Goal: Task Accomplishment & Management: Use online tool/utility

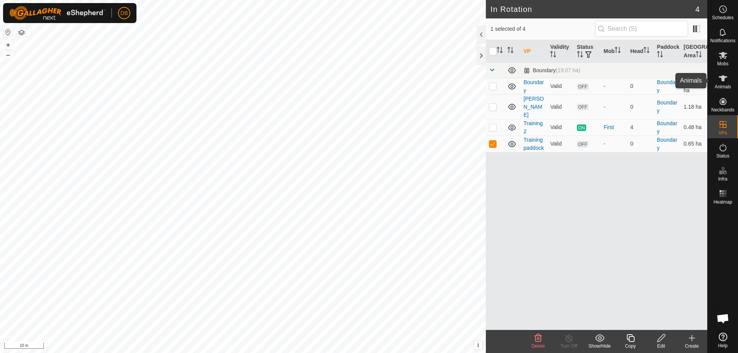
click at [720, 81] on icon at bounding box center [723, 78] width 9 height 9
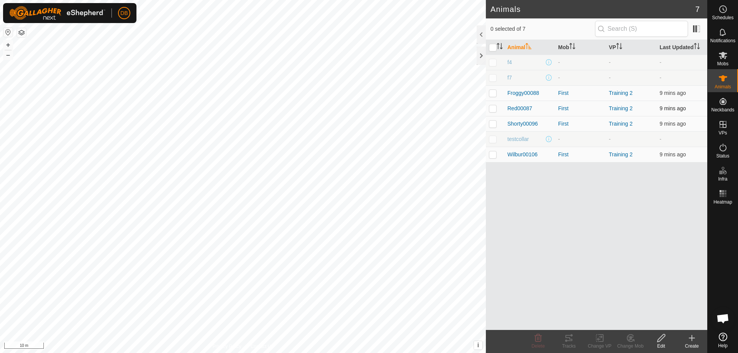
click at [495, 108] on p-checkbox at bounding box center [493, 108] width 8 height 6
checkbox input "true"
click at [567, 340] on icon at bounding box center [569, 338] width 9 height 9
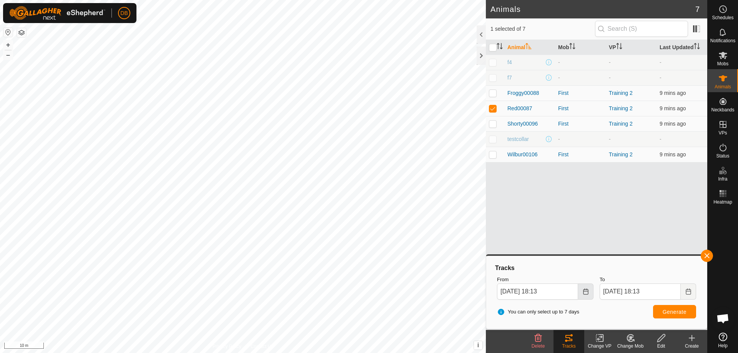
click at [583, 292] on icon "Choose Date" at bounding box center [586, 292] width 6 height 6
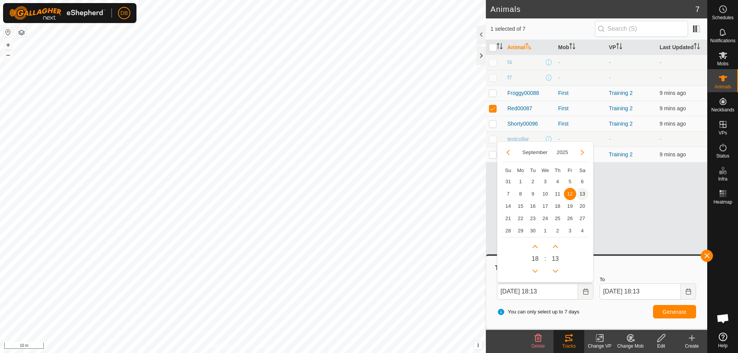
click at [584, 191] on span "13" at bounding box center [582, 194] width 12 height 12
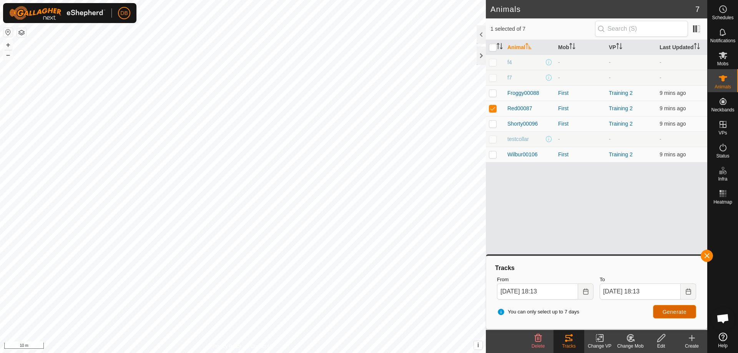
click at [669, 309] on span "Generate" at bounding box center [675, 312] width 24 height 6
click at [585, 291] on icon "Choose Date" at bounding box center [586, 292] width 6 height 6
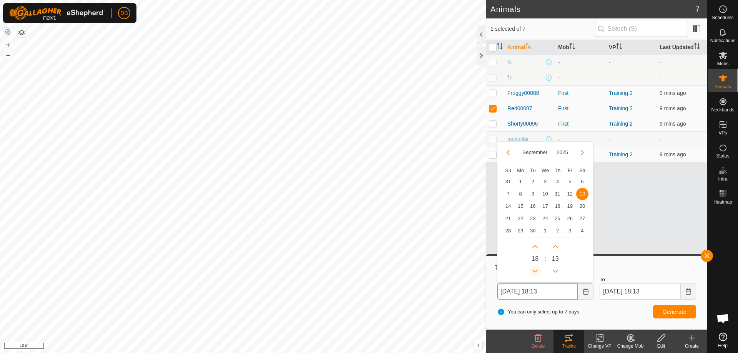
click at [534, 271] on button "Previous Hour" at bounding box center [535, 271] width 12 height 12
type input "[DATE] 16:13"
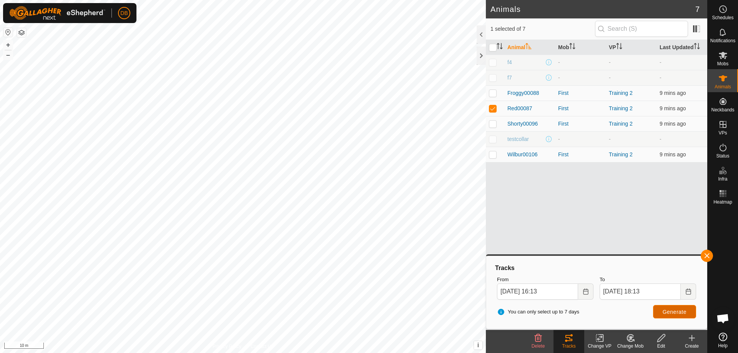
click at [670, 311] on span "Generate" at bounding box center [675, 312] width 24 height 6
click at [495, 93] on p-checkbox at bounding box center [493, 93] width 8 height 6
checkbox input "true"
click at [496, 109] on p-checkbox at bounding box center [493, 108] width 8 height 6
checkbox input "false"
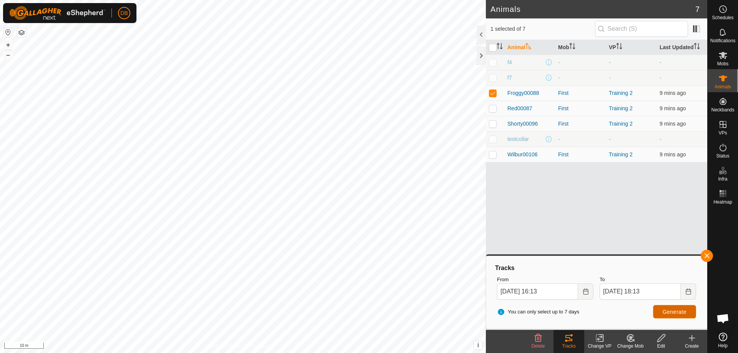
click at [663, 312] on span "Generate" at bounding box center [675, 312] width 24 height 6
click at [689, 292] on icon "Choose Date" at bounding box center [689, 292] width 6 height 6
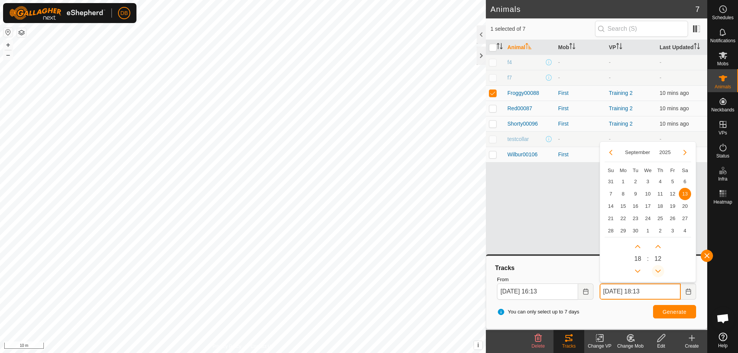
click at [659, 267] on button "Previous Minute" at bounding box center [658, 271] width 12 height 12
click at [637, 245] on button "Next Hour" at bounding box center [638, 247] width 12 height 12
type input "[DATE] 19:10"
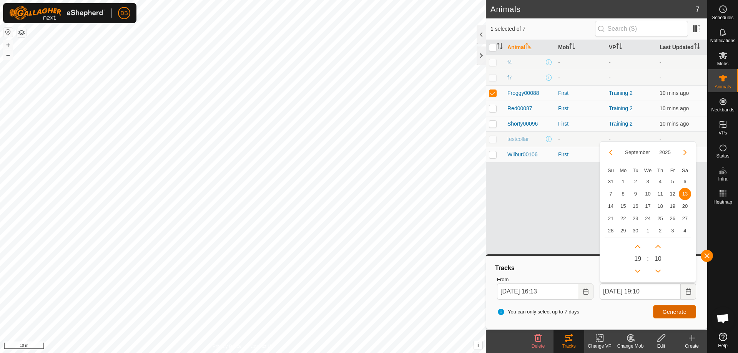
click at [676, 313] on span "Generate" at bounding box center [675, 312] width 24 height 6
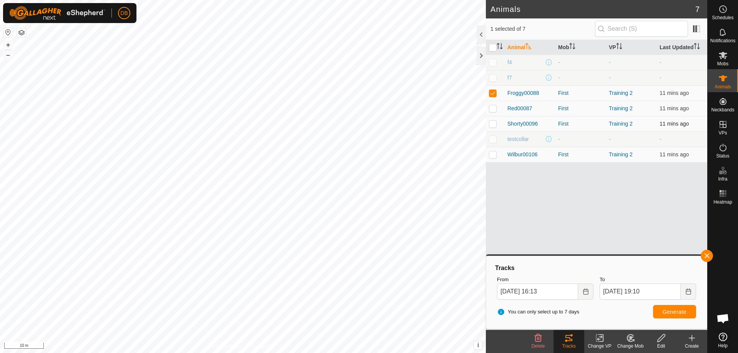
click at [495, 125] on p-checkbox at bounding box center [493, 124] width 8 height 6
checkbox input "true"
drag, startPoint x: 494, startPoint y: 92, endPoint x: 496, endPoint y: 118, distance: 26.6
click at [494, 92] on p-checkbox at bounding box center [493, 93] width 8 height 6
click at [665, 313] on span "Generate" at bounding box center [675, 312] width 24 height 6
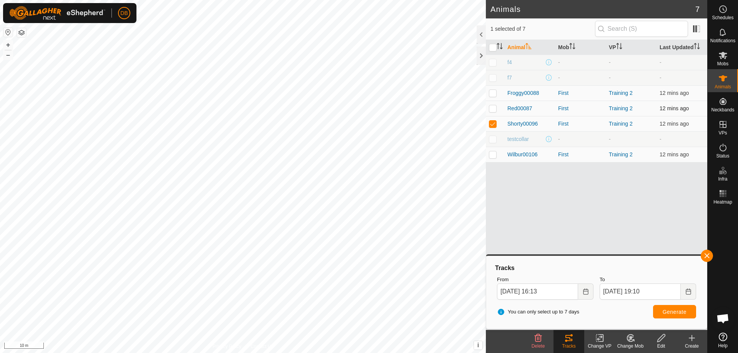
drag, startPoint x: 491, startPoint y: 93, endPoint x: 494, endPoint y: 106, distance: 13.0
click at [492, 95] on p-checkbox at bounding box center [493, 93] width 8 height 6
checkbox input "true"
click at [492, 124] on p-checkbox at bounding box center [493, 124] width 8 height 6
checkbox input "false"
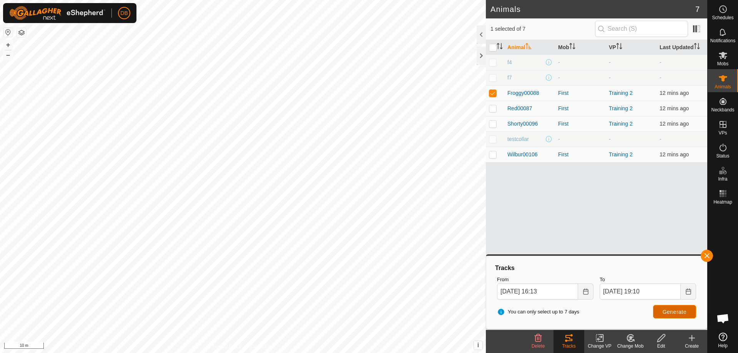
click at [668, 310] on span "Generate" at bounding box center [675, 312] width 24 height 6
click at [584, 291] on icon "Choose Date" at bounding box center [586, 292] width 6 height 6
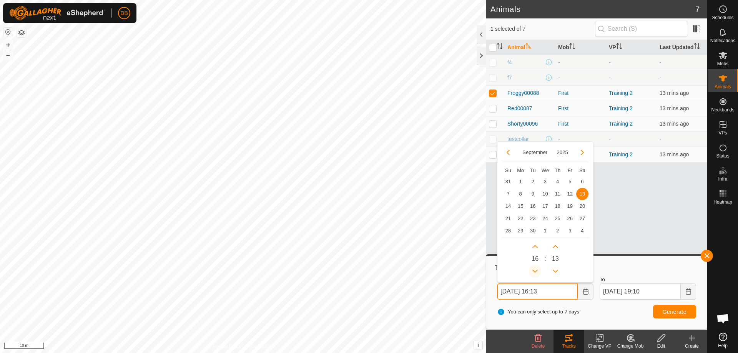
click at [533, 271] on button "Previous Hour" at bounding box center [535, 271] width 12 height 12
click at [534, 271] on span "Previous Hour" at bounding box center [534, 271] width 0 height 0
click at [533, 271] on icon "Previous Hour" at bounding box center [535, 271] width 6 height 6
click at [533, 271] on button "Previous Hour" at bounding box center [535, 271] width 12 height 12
type input "[DATE] 12:13"
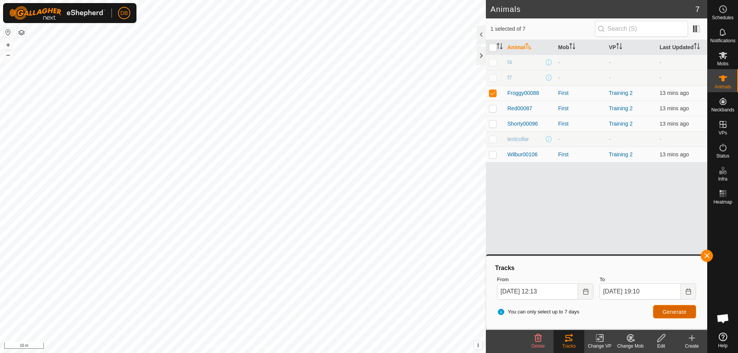
click at [675, 313] on span "Generate" at bounding box center [675, 312] width 24 height 6
click at [493, 108] on p-checkbox at bounding box center [493, 108] width 8 height 6
checkbox input "true"
click at [491, 92] on p-checkbox at bounding box center [493, 93] width 8 height 6
checkbox input "false"
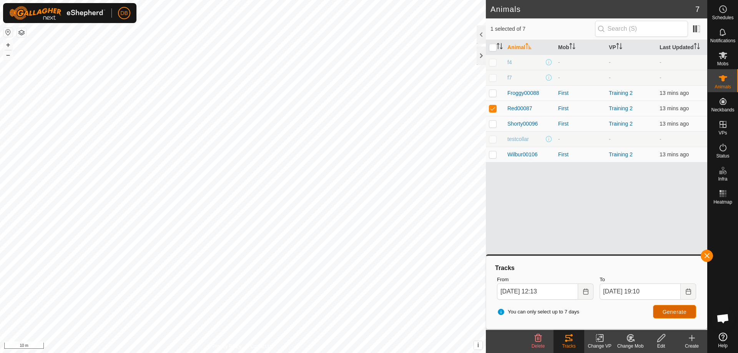
click at [668, 314] on span "Generate" at bounding box center [675, 312] width 24 height 6
click at [586, 293] on icon "Choose Date" at bounding box center [586, 292] width 6 height 6
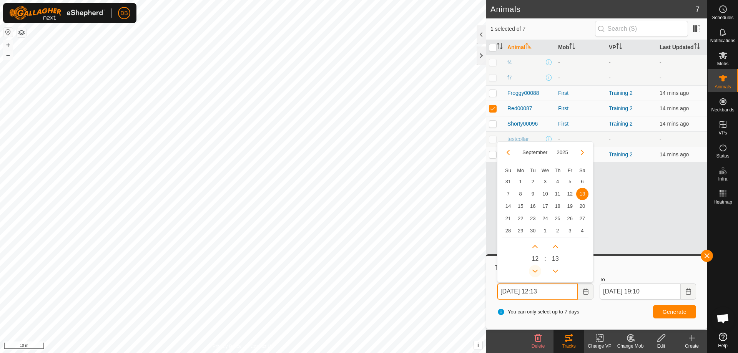
click at [535, 271] on button "Previous Hour" at bounding box center [535, 271] width 12 height 12
click at [535, 271] on span "Previous Hour" at bounding box center [535, 271] width 0 height 0
click at [535, 271] on button "Previous Hour" at bounding box center [535, 271] width 12 height 12
click at [556, 271] on button "Previous Minute" at bounding box center [556, 271] width 12 height 12
click at [556, 272] on span "Previous Minute" at bounding box center [556, 272] width 0 height 0
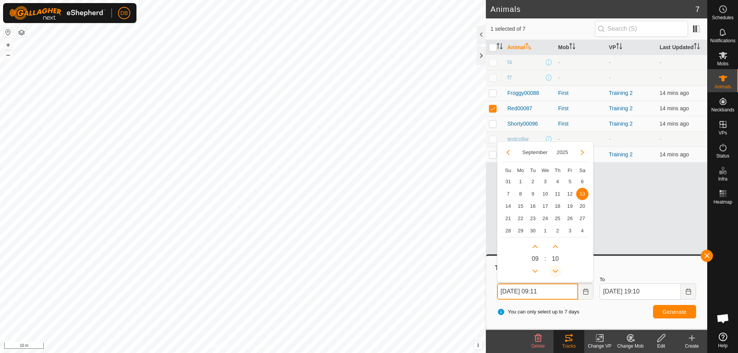
click at [556, 271] on button "Previous Minute" at bounding box center [556, 271] width 12 height 12
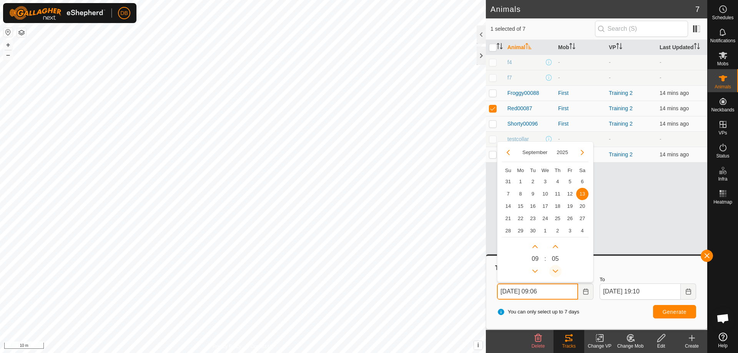
click at [556, 271] on button "Previous Minute" at bounding box center [556, 271] width 12 height 12
click at [556, 271] on span "Previous Minute" at bounding box center [556, 271] width 0 height 0
click at [556, 271] on icon "Previous Minute" at bounding box center [556, 271] width 6 height 6
click at [556, 271] on button "Previous Minute" at bounding box center [556, 271] width 12 height 12
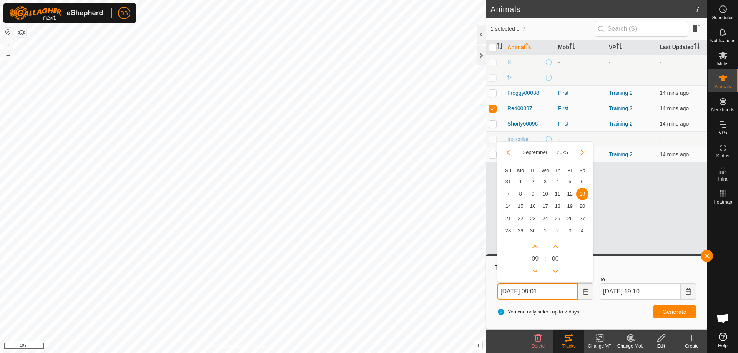
drag, startPoint x: 558, startPoint y: 269, endPoint x: 565, endPoint y: 293, distance: 24.5
click at [558, 270] on button "Previous Minute" at bounding box center [556, 271] width 12 height 12
type input "[DATE] 09:00"
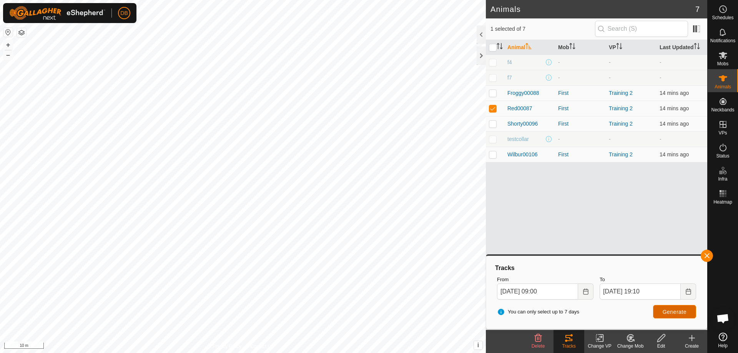
click at [666, 313] on span "Generate" at bounding box center [675, 312] width 24 height 6
click at [493, 93] on p-checkbox at bounding box center [493, 93] width 8 height 6
checkbox input "true"
click at [493, 110] on p-checkbox at bounding box center [493, 108] width 8 height 6
checkbox input "false"
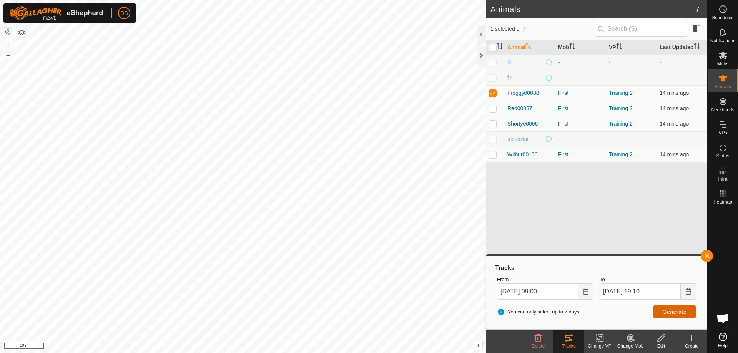
click at [681, 311] on span "Generate" at bounding box center [675, 312] width 24 height 6
click at [495, 155] on p-checkbox at bounding box center [493, 155] width 8 height 6
checkbox input "true"
click at [493, 95] on p-checkbox at bounding box center [493, 93] width 8 height 6
checkbox input "false"
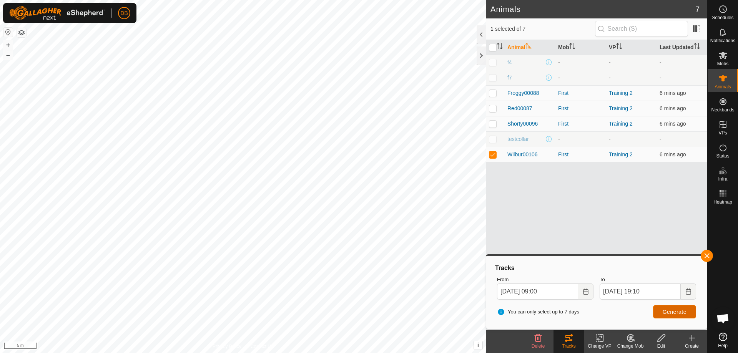
click at [674, 313] on span "Generate" at bounding box center [675, 312] width 24 height 6
click at [491, 122] on p-checkbox at bounding box center [493, 124] width 8 height 6
checkbox input "true"
click at [494, 156] on p-checkbox at bounding box center [493, 155] width 8 height 6
checkbox input "false"
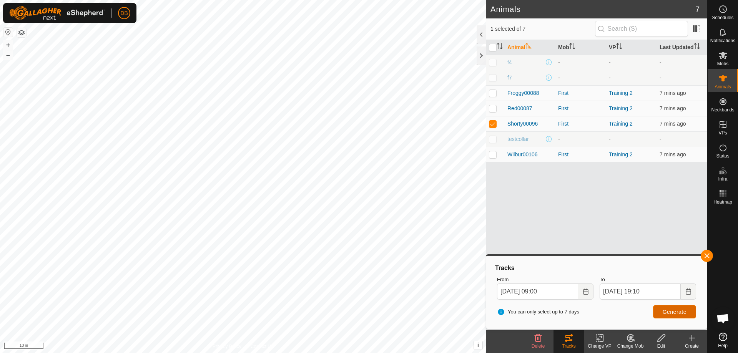
click at [665, 313] on span "Generate" at bounding box center [675, 312] width 24 height 6
click at [682, 314] on span "Generate" at bounding box center [675, 312] width 24 height 6
click at [588, 290] on icon "Choose Date" at bounding box center [585, 292] width 5 height 6
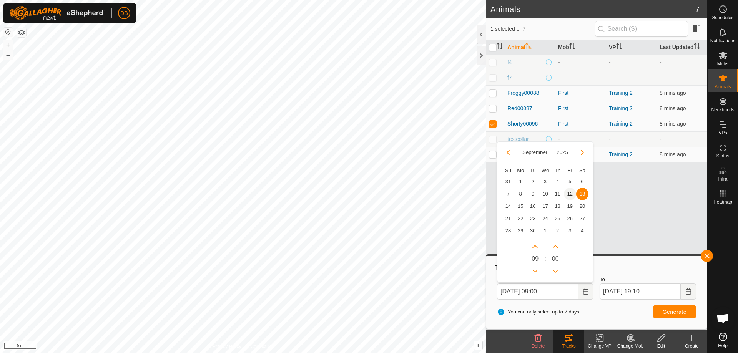
click at [571, 193] on span "12" at bounding box center [570, 194] width 12 height 12
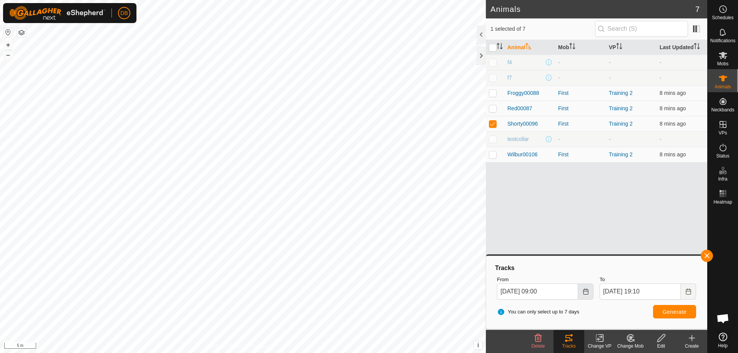
click at [586, 292] on icon "Choose Date" at bounding box center [586, 292] width 6 height 6
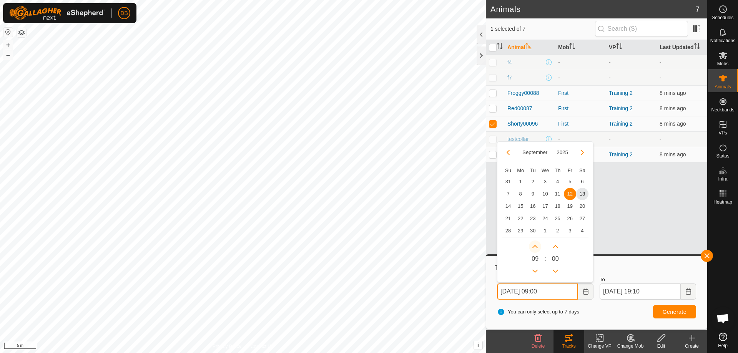
click at [535, 246] on button "Next Hour" at bounding box center [535, 247] width 12 height 12
click at [535, 246] on span "Next Hour" at bounding box center [535, 246] width 0 height 0
click at [535, 246] on button "Next Hour" at bounding box center [535, 247] width 12 height 12
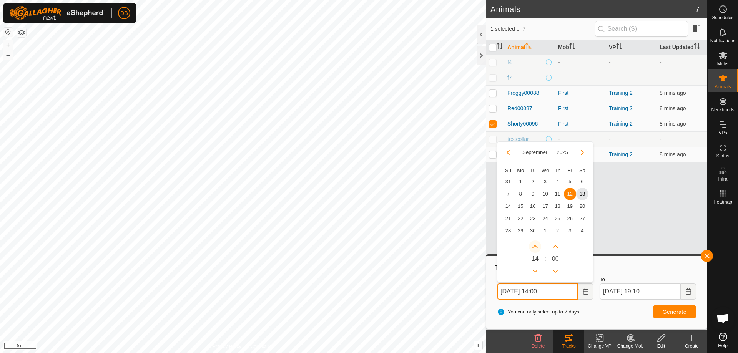
click at [535, 246] on button "Next Hour" at bounding box center [535, 247] width 12 height 12
type input "[DATE] 18:00"
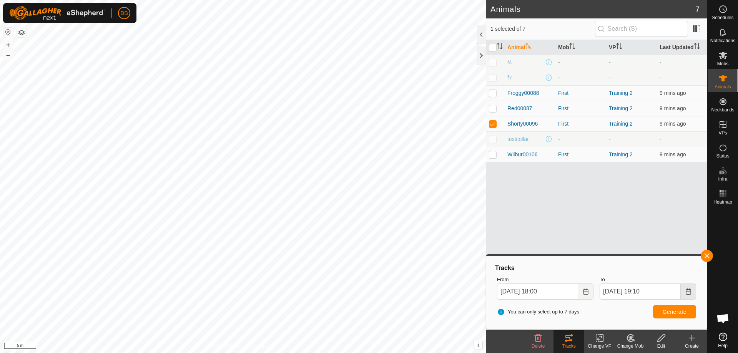
click at [688, 291] on icon "Choose Date" at bounding box center [688, 292] width 5 height 6
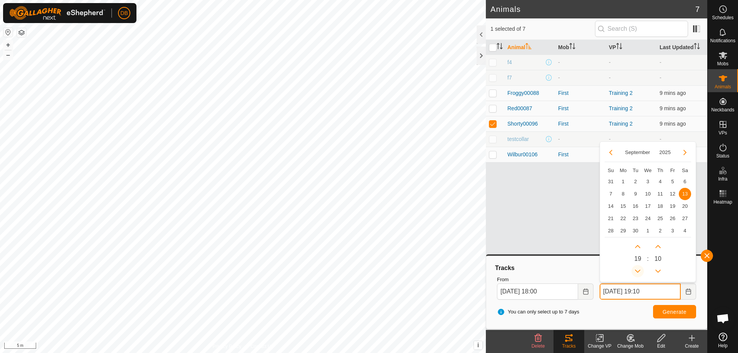
click at [636, 272] on button "Previous Hour" at bounding box center [638, 271] width 12 height 12
click at [636, 273] on span "Previous Hour" at bounding box center [636, 273] width 0 height 0
click at [636, 272] on button "Previous Hour" at bounding box center [638, 271] width 12 height 12
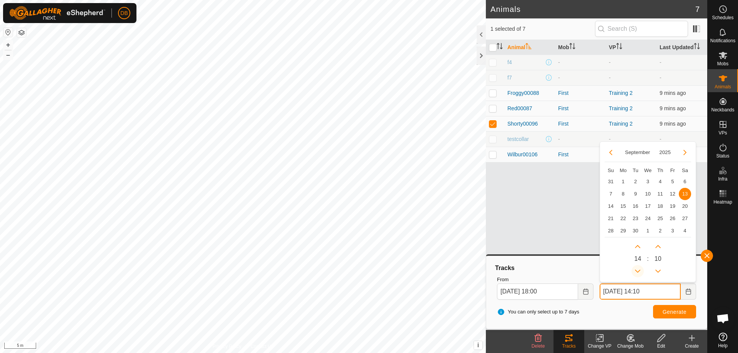
click at [636, 272] on button "Previous Hour" at bounding box center [638, 271] width 12 height 12
click at [636, 272] on icon "Previous Hour" at bounding box center [638, 271] width 6 height 6
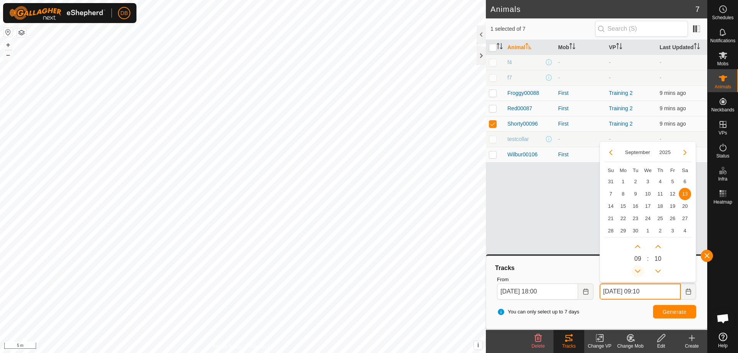
click at [636, 272] on button "Previous Hour" at bounding box center [638, 271] width 12 height 12
type input "[DATE] 08:10"
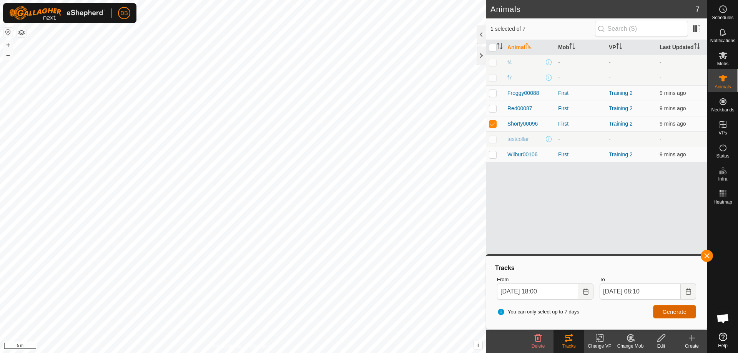
click at [675, 310] on span "Generate" at bounding box center [675, 312] width 24 height 6
click at [493, 154] on p-checkbox at bounding box center [493, 155] width 8 height 6
checkbox input "true"
click at [494, 123] on p-checkbox at bounding box center [493, 124] width 8 height 6
checkbox input "false"
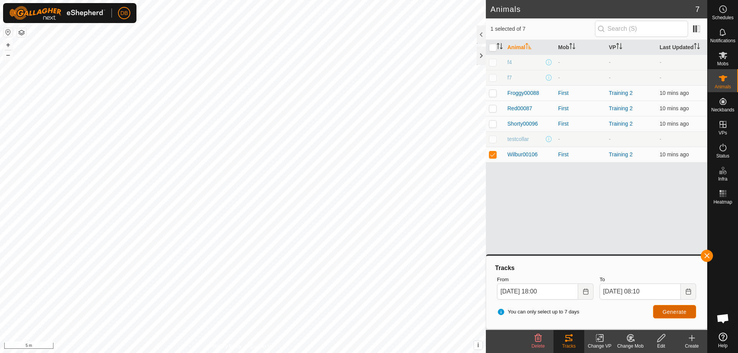
click at [678, 313] on span "Generate" at bounding box center [675, 312] width 24 height 6
click at [490, 155] on p-checkbox at bounding box center [493, 155] width 8 height 6
checkbox input "false"
click at [493, 107] on p-checkbox at bounding box center [493, 108] width 8 height 6
checkbox input "true"
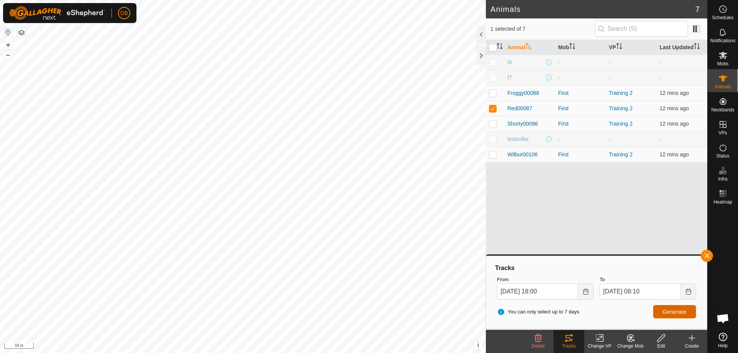
click at [670, 313] on span "Generate" at bounding box center [675, 312] width 24 height 6
click at [492, 95] on p-checkbox at bounding box center [493, 93] width 8 height 6
checkbox input "true"
click at [490, 108] on p-checkbox at bounding box center [493, 108] width 8 height 6
click at [661, 309] on button "Generate" at bounding box center [674, 311] width 43 height 13
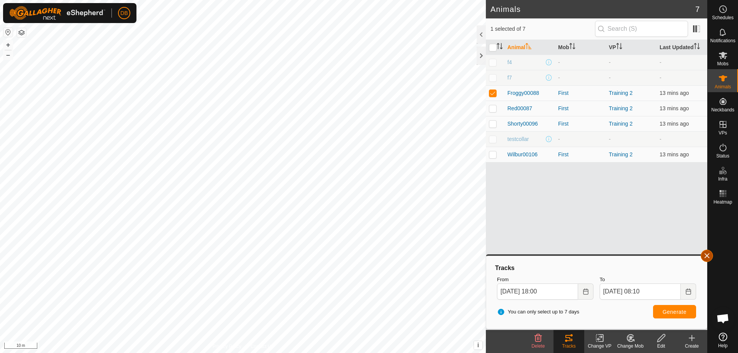
click at [706, 256] on button "button" at bounding box center [707, 256] width 12 height 12
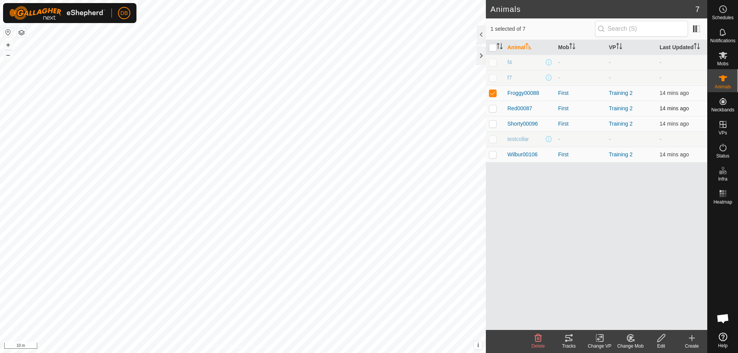
click at [494, 109] on p-checkbox at bounding box center [493, 108] width 8 height 6
checkbox input "true"
click at [493, 92] on p-checkbox at bounding box center [493, 93] width 8 height 6
checkbox input "false"
click at [493, 123] on p-checkbox at bounding box center [493, 124] width 8 height 6
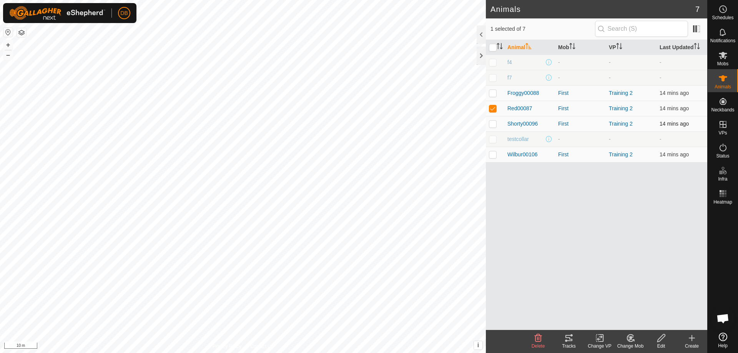
checkbox input "true"
click at [493, 155] on p-checkbox at bounding box center [493, 155] width 8 height 6
checkbox input "true"
click at [492, 107] on p-checkbox at bounding box center [493, 108] width 8 height 6
checkbox input "false"
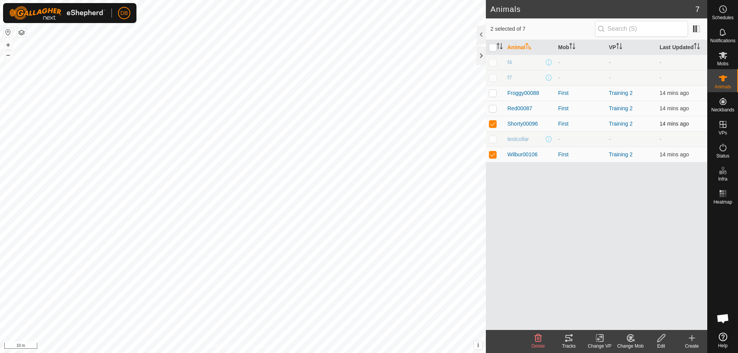
click at [492, 123] on p-checkbox at bounding box center [493, 124] width 8 height 6
checkbox input "false"
click at [493, 154] on p-checkbox at bounding box center [493, 155] width 8 height 6
checkbox input "false"
